Goal: Task Accomplishment & Management: Manage account settings

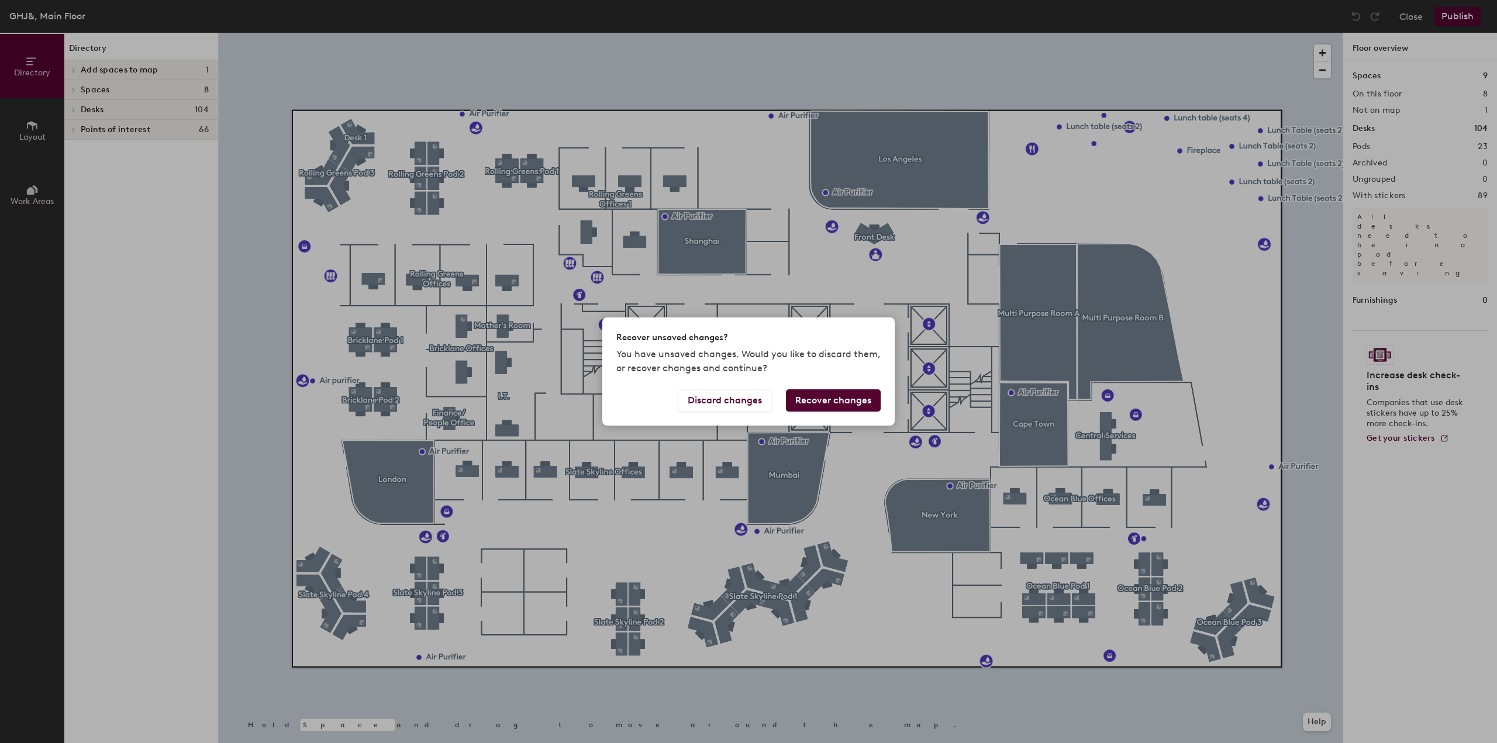
click at [841, 283] on div "Recover unsaved changes? You have unsaved changes. Would you like to discard th…" at bounding box center [748, 371] width 1497 height 743
click at [809, 394] on button "Recover changes" at bounding box center [833, 400] width 95 height 22
click at [719, 396] on button "Discard changes" at bounding box center [725, 400] width 94 height 22
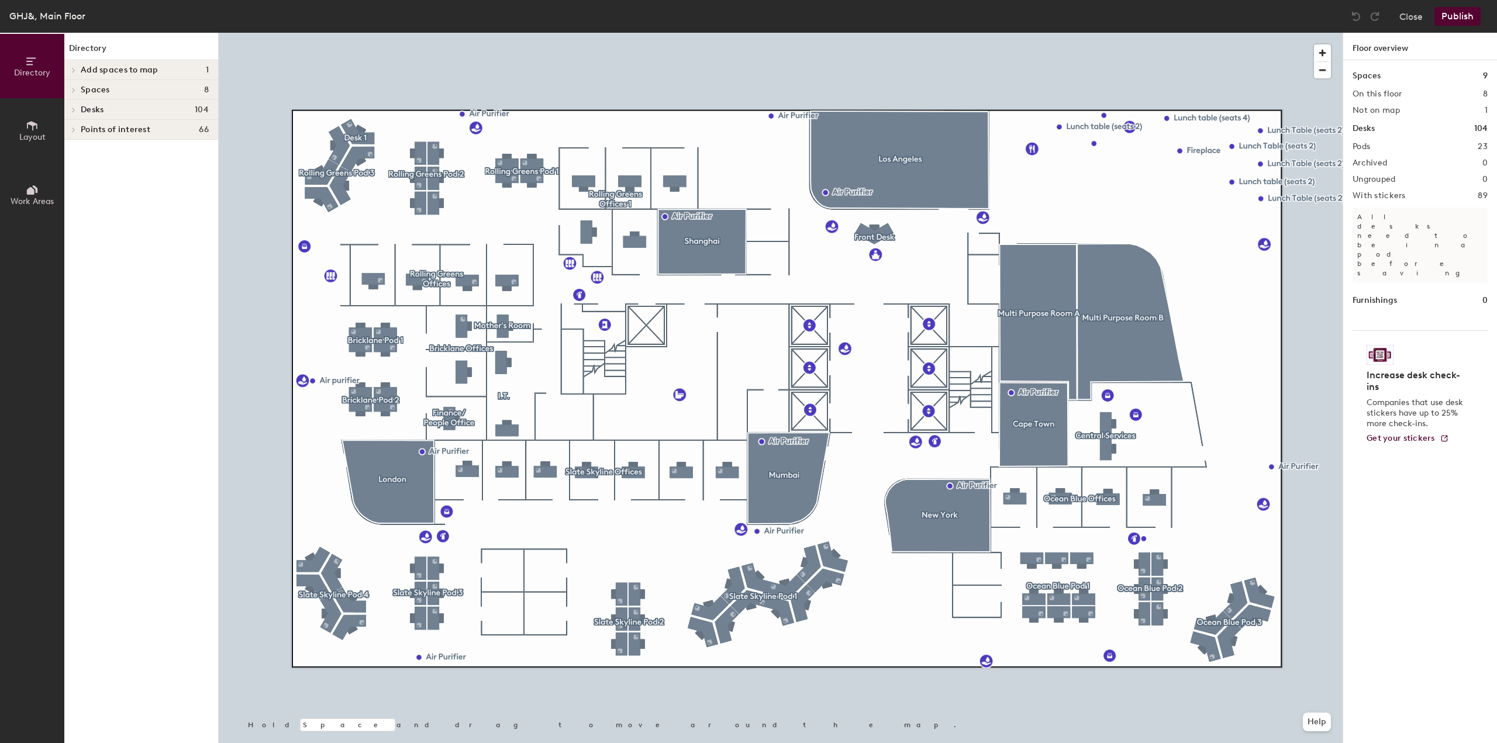
click at [506, 33] on div at bounding box center [781, 33] width 1124 height 0
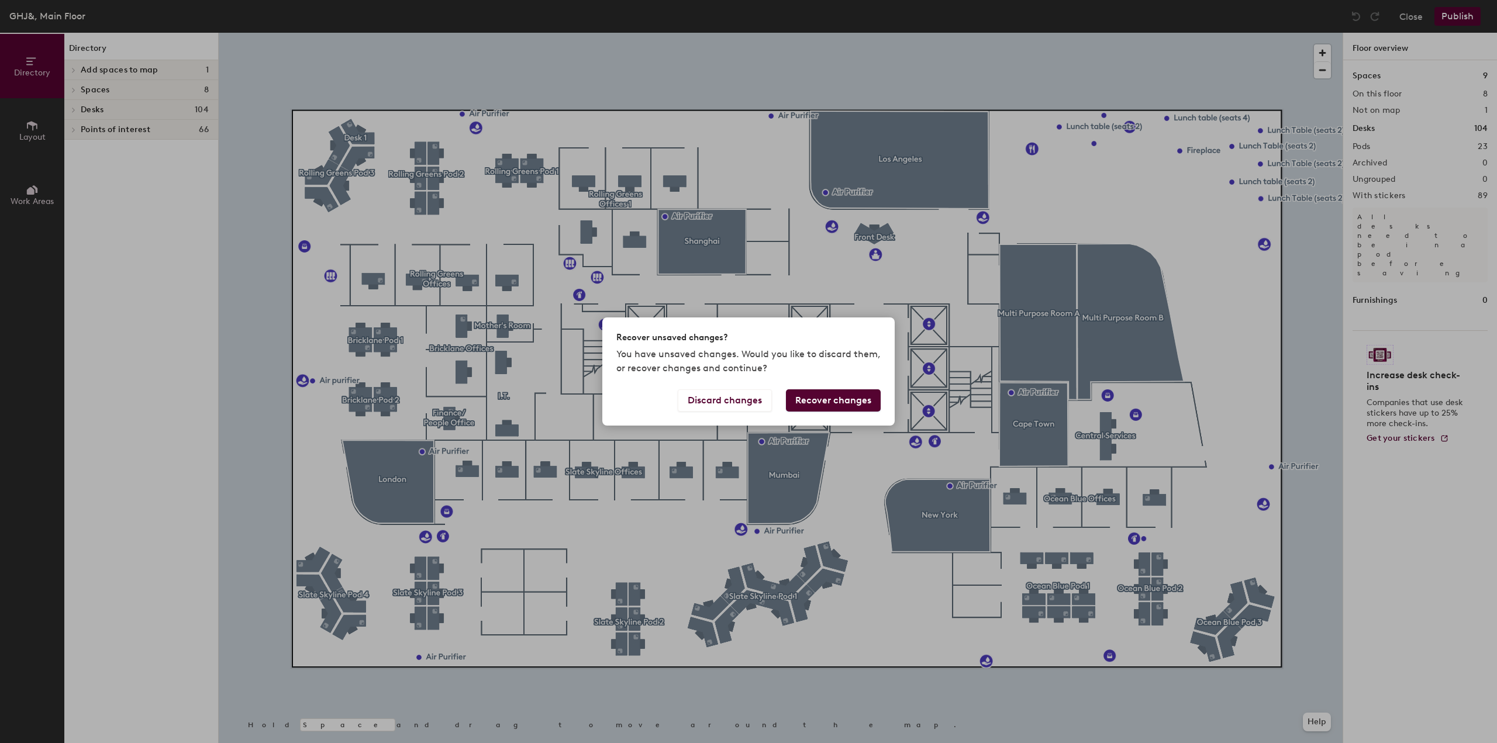
click at [822, 396] on button "Recover changes" at bounding box center [833, 400] width 95 height 22
